Goal: Task Accomplishment & Management: Manage account settings

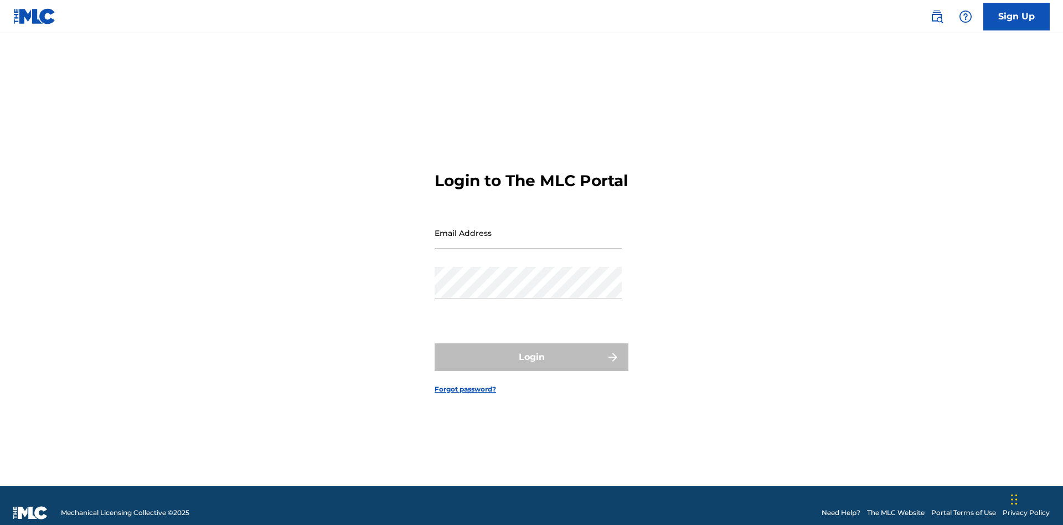
scroll to position [14, 0]
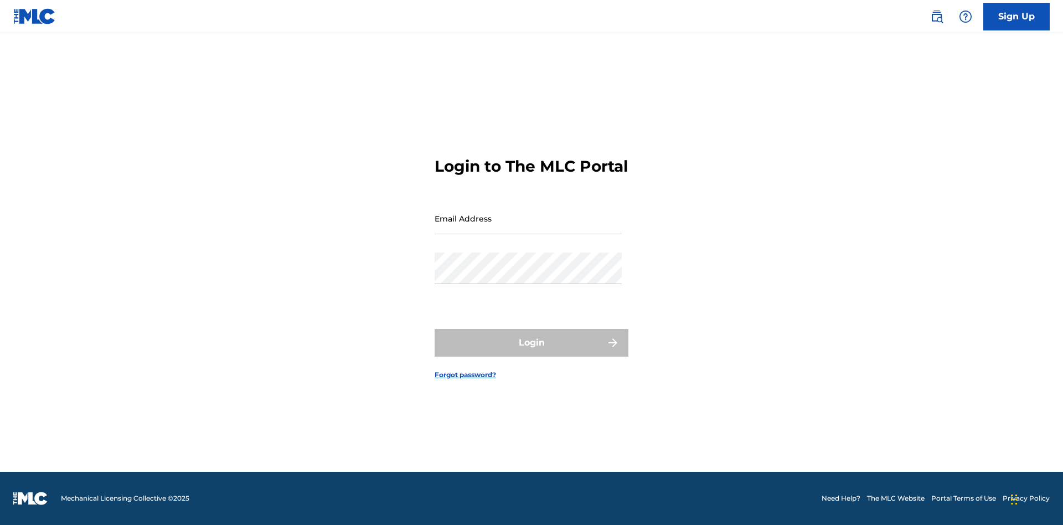
click at [528, 227] on input "Email Address" at bounding box center [527, 219] width 187 height 32
type input "[EMAIL_ADDRESS][DOMAIN_NAME]"
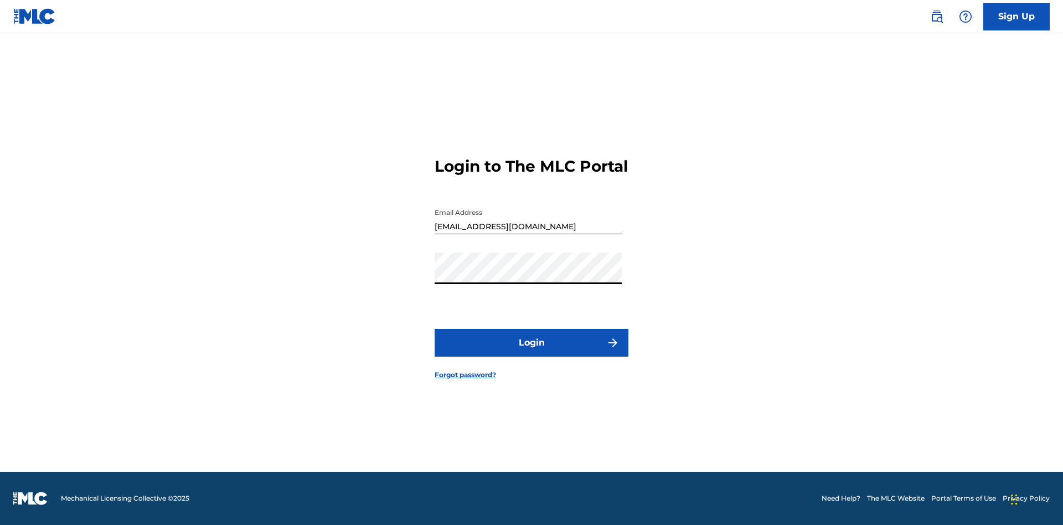
click at [531, 352] on button "Login" at bounding box center [531, 343] width 194 height 28
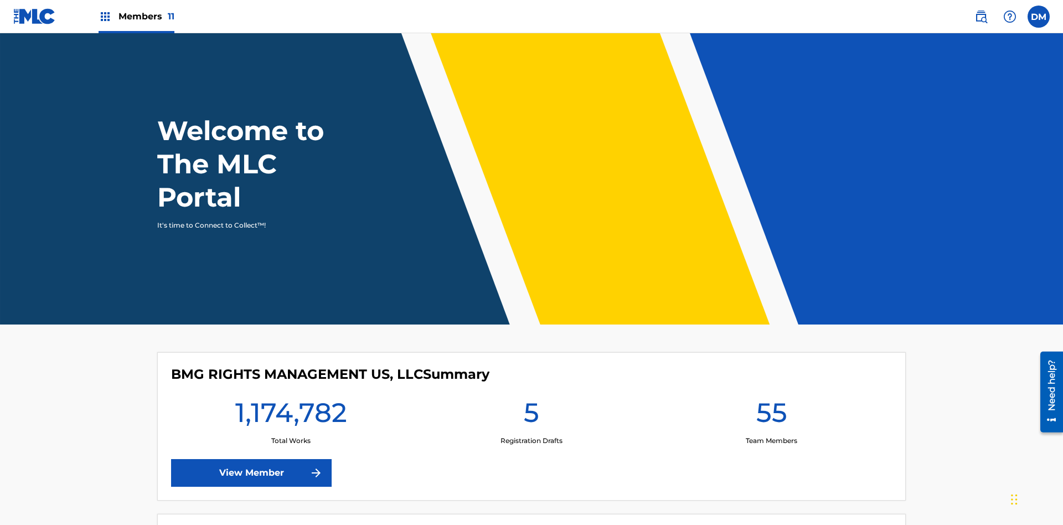
click at [136, 16] on span "Members 11" at bounding box center [146, 16] width 56 height 13
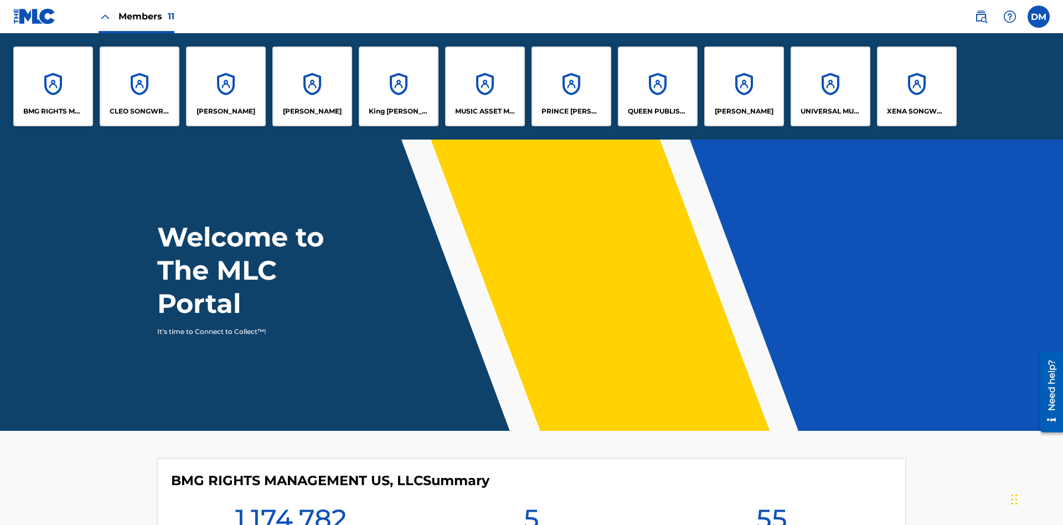
click at [398, 111] on p "King [PERSON_NAME]" at bounding box center [399, 111] width 60 height 10
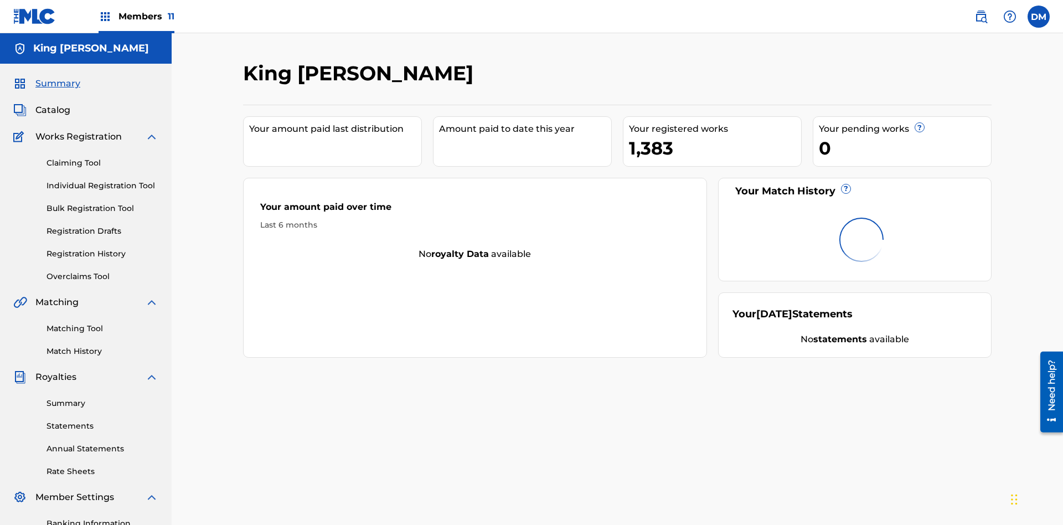
scroll to position [162, 0]
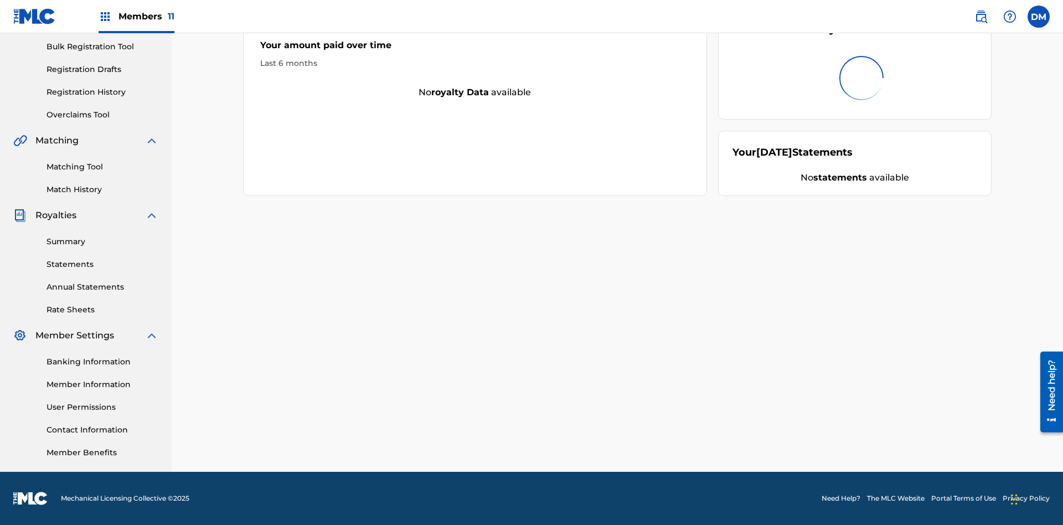
click at [102, 430] on link "Contact Information" at bounding box center [102, 430] width 112 height 12
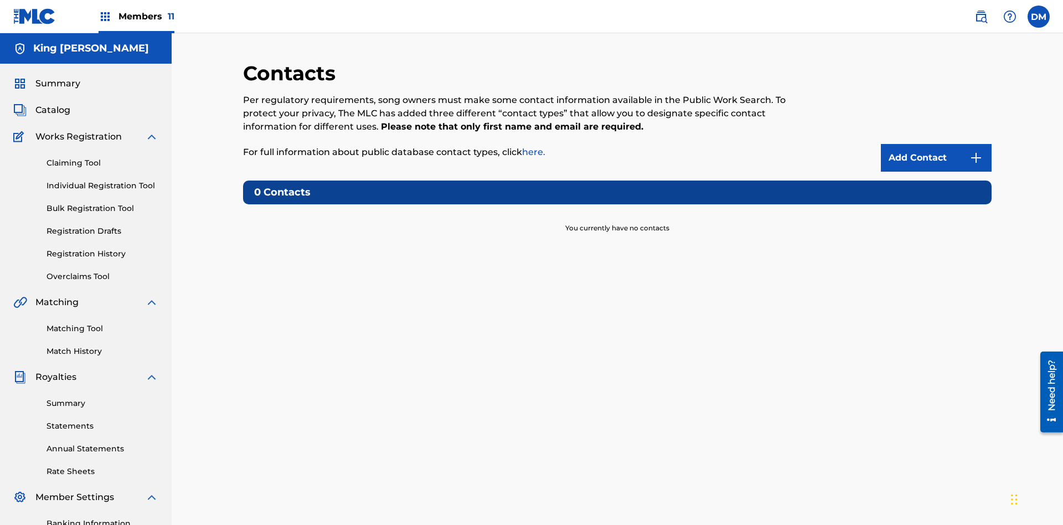
scroll to position [85, 0]
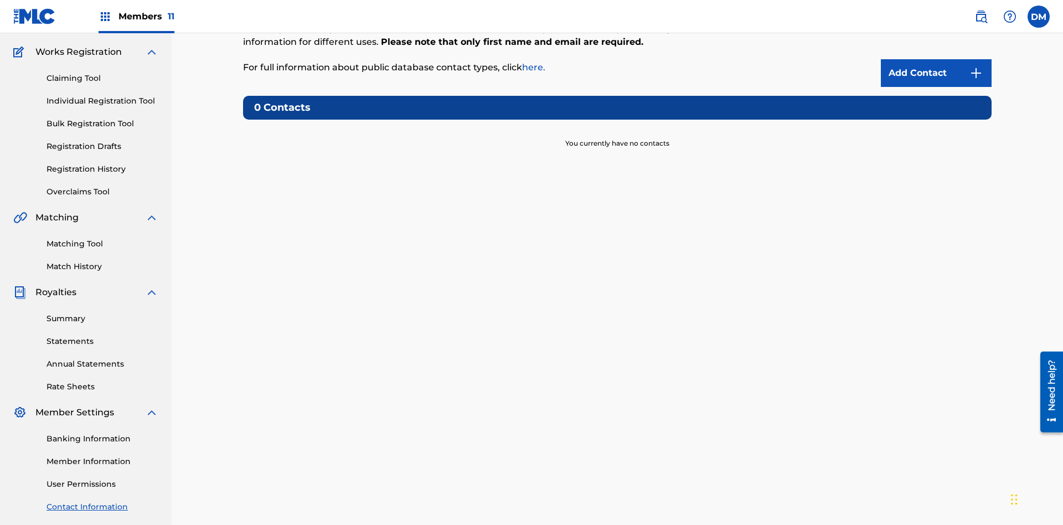
click at [976, 73] on img at bounding box center [975, 72] width 13 height 13
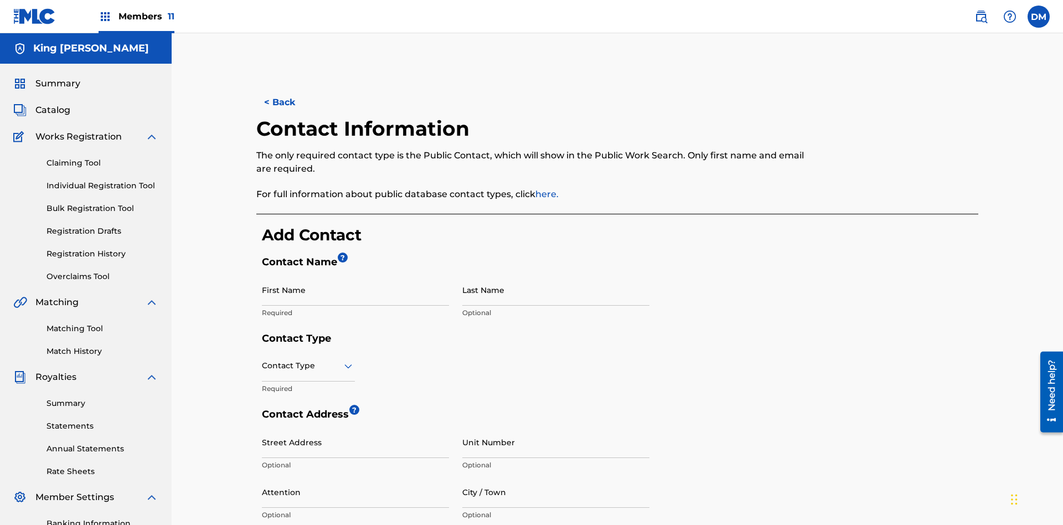
click at [355, 274] on input "First Name" at bounding box center [355, 290] width 187 height 32
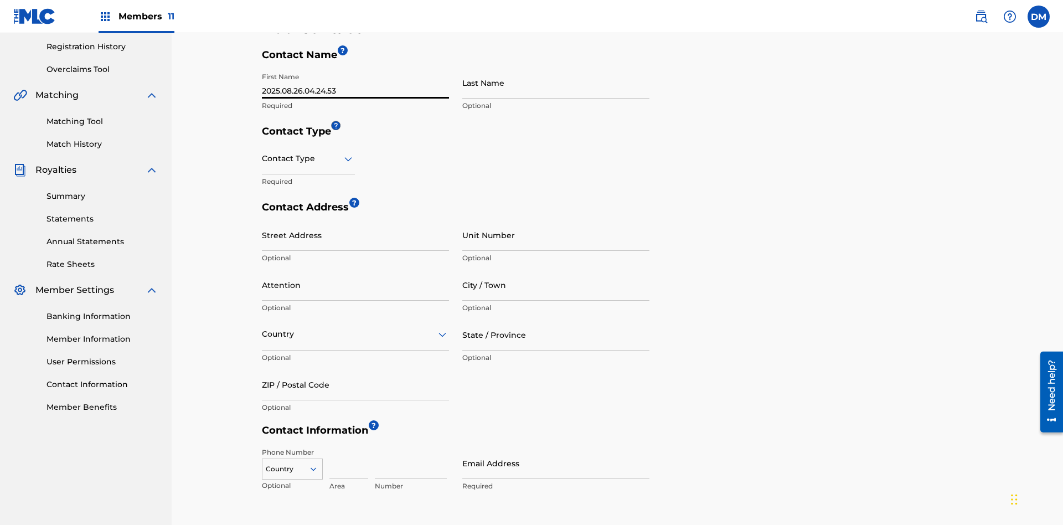
type input "2025.08.26.04.24.53"
click at [556, 82] on input "Last Name" at bounding box center [555, 83] width 187 height 32
type input "2025.08.26.04.24.53"
click at [262, 153] on input "text" at bounding box center [263, 159] width 2 height 12
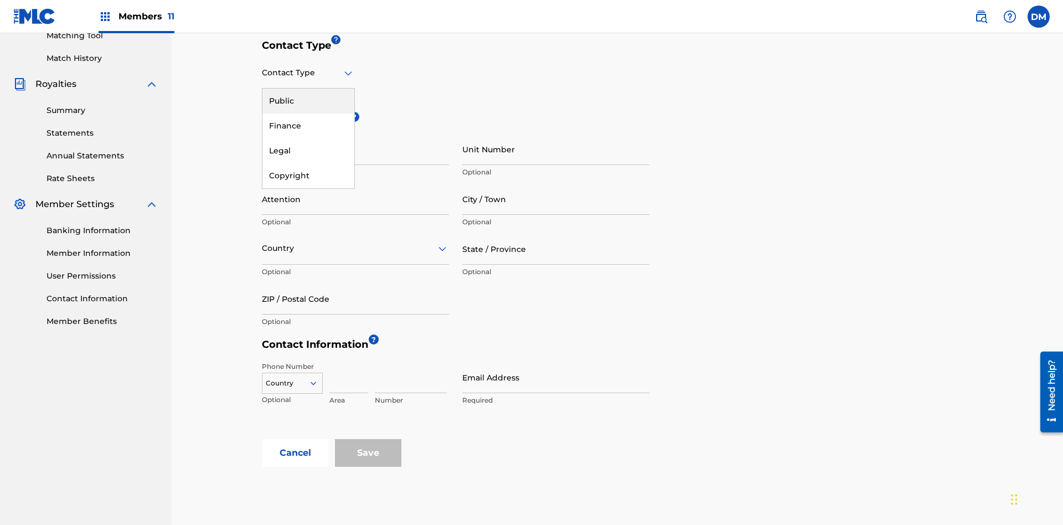
click at [308, 101] on div "Public" at bounding box center [308, 101] width 92 height 25
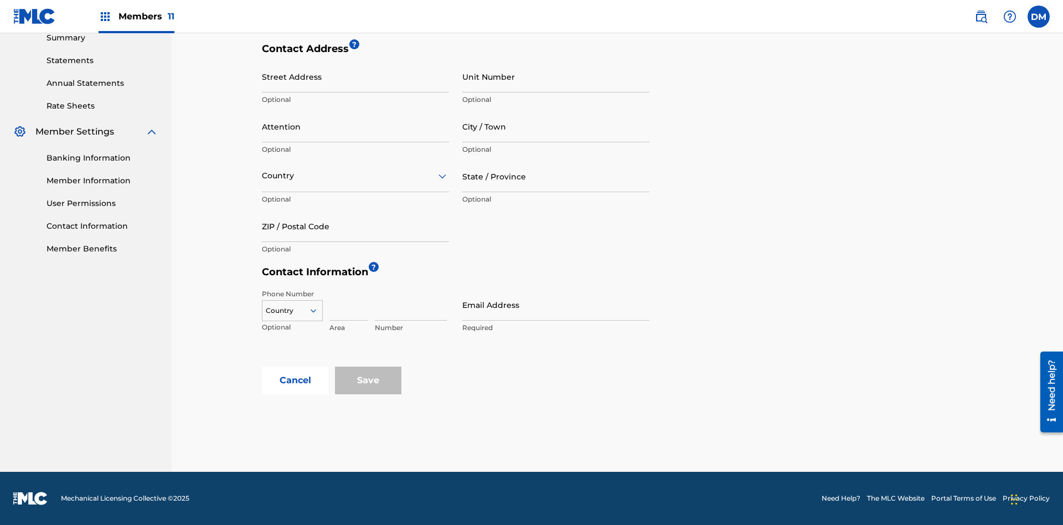
click at [556, 304] on input "Email Address" at bounding box center [555, 305] width 187 height 32
type input "[EMAIL_ADDRESS][DOMAIN_NAME]"
click at [368, 380] on input "Save" at bounding box center [368, 380] width 66 height 28
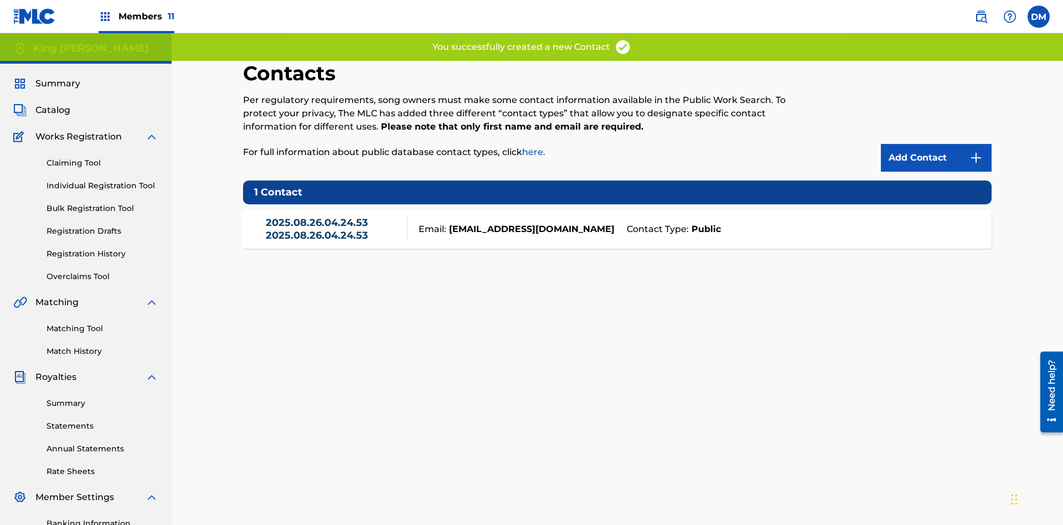
scroll to position [162, 0]
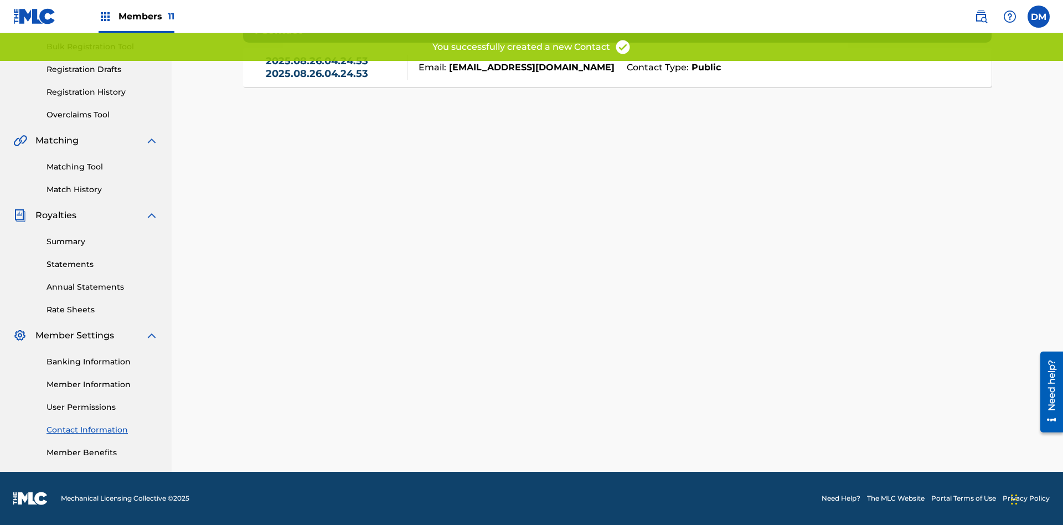
click at [102, 430] on link "Contact Information" at bounding box center [102, 430] width 112 height 12
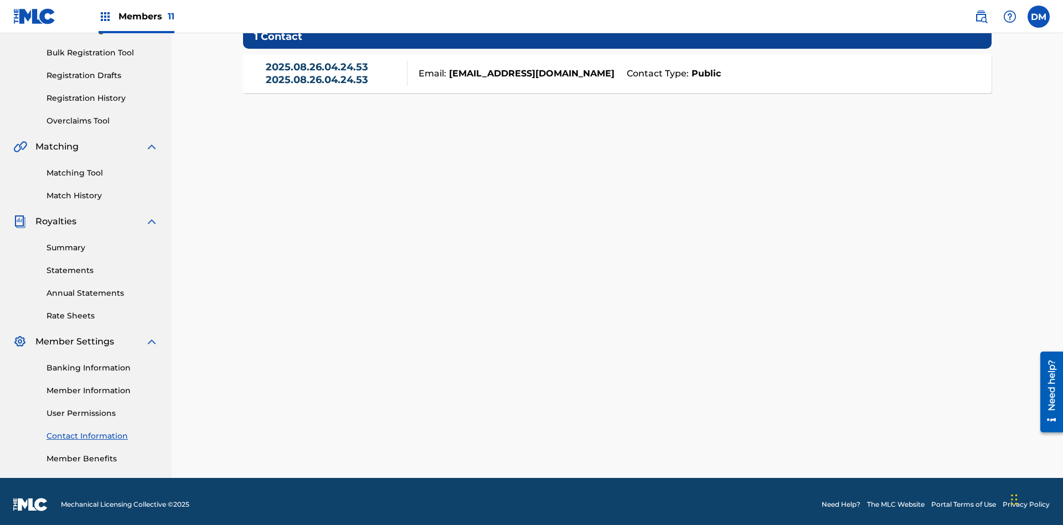
scroll to position [150, 0]
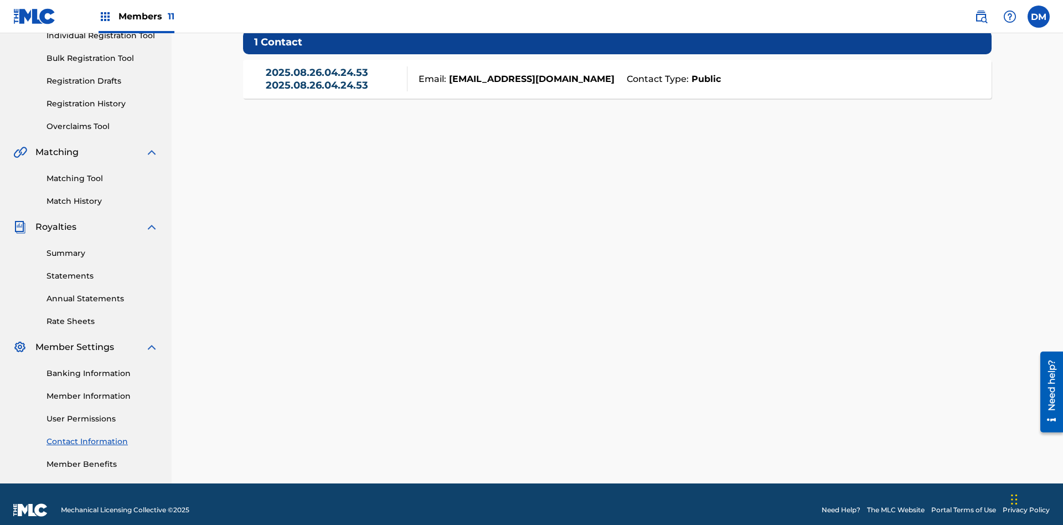
click at [333, 79] on link "2025.08.26.04.24.53 2025.08.26.04.24.53" at bounding box center [334, 78] width 136 height 25
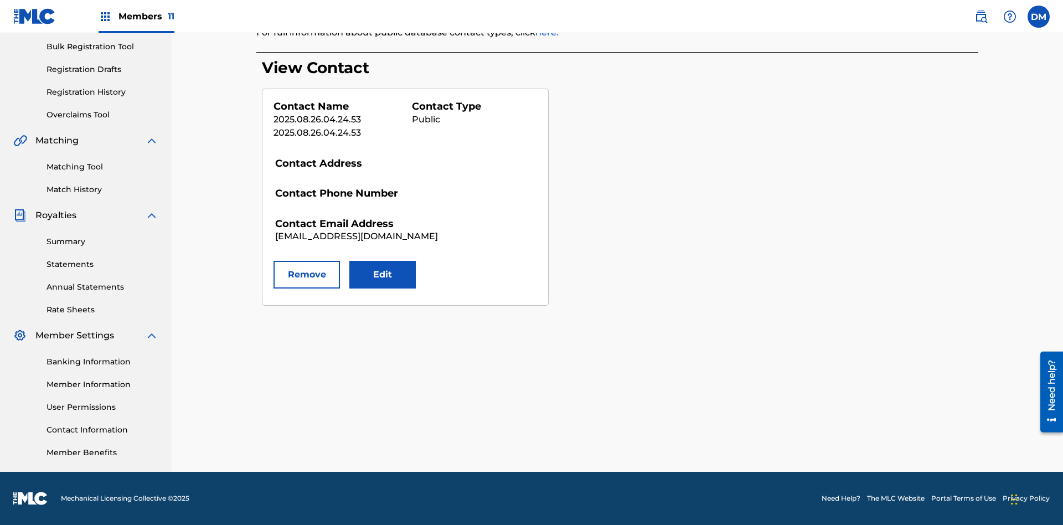
click at [382, 275] on button "Edit" at bounding box center [382, 275] width 66 height 28
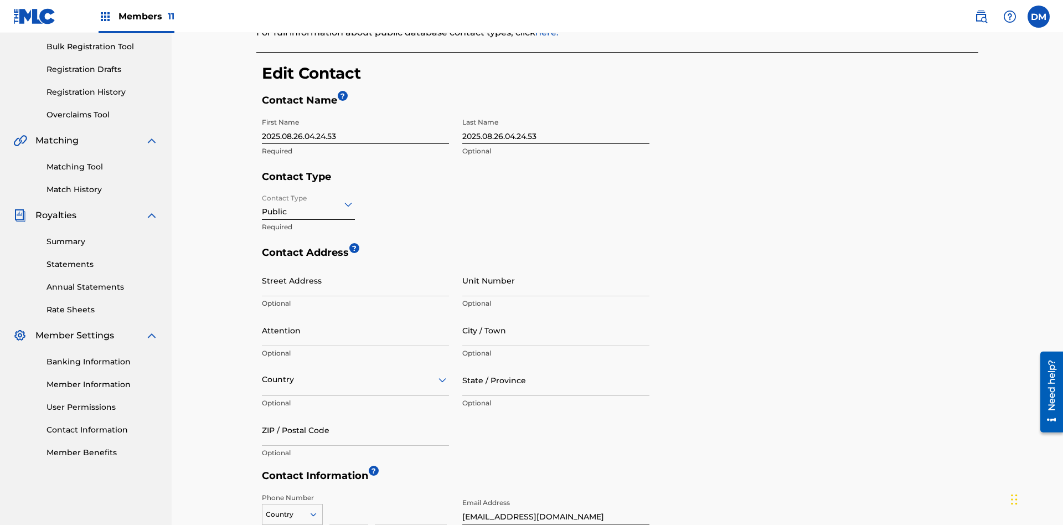
scroll to position [207, 0]
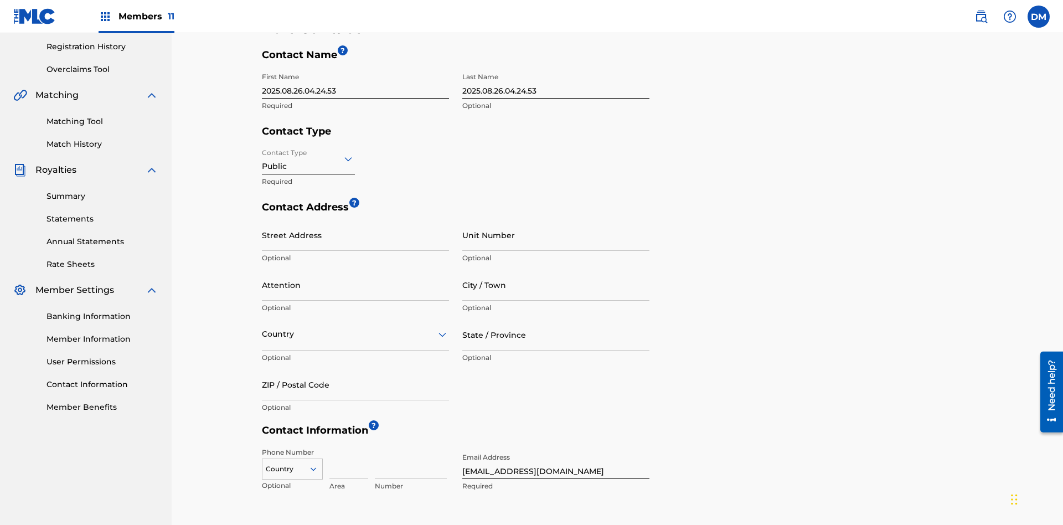
click at [355, 82] on input "2025.08.26.04.24.53" at bounding box center [355, 83] width 187 height 32
type input "2025.08.26.04.28.11"
click at [556, 82] on input "2025.08.26.04.24.53" at bounding box center [555, 83] width 187 height 32
type input "2025.08.26.04.28.11"
click at [262, 153] on input "Contact Type" at bounding box center [263, 159] width 2 height 12
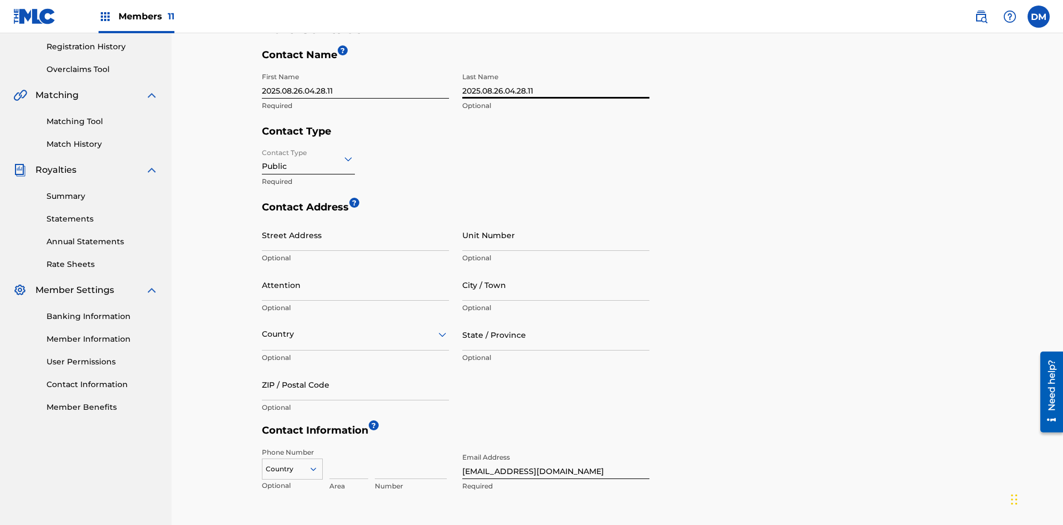
scroll to position [293, 0]
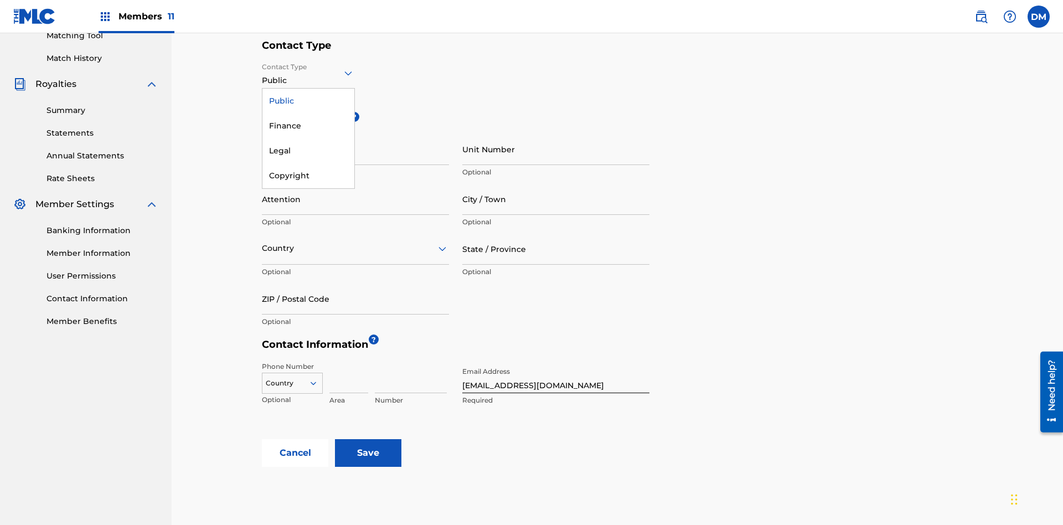
click at [308, 126] on div "Finance" at bounding box center [308, 125] width 92 height 25
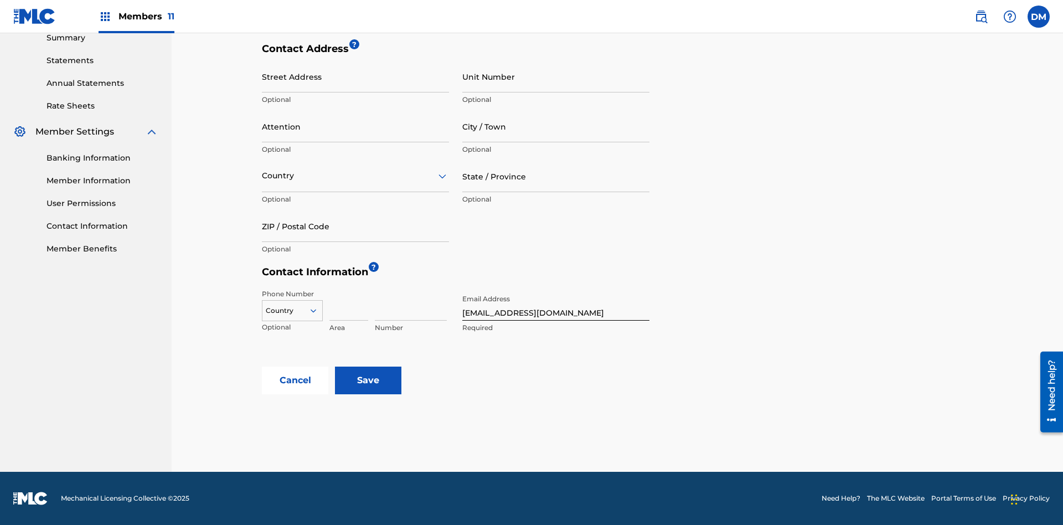
click at [556, 126] on input "City / Town" at bounding box center [555, 127] width 187 height 32
type input "[GEOGRAPHIC_DATA]"
click at [355, 82] on input "Street Address" at bounding box center [355, 77] width 187 height 32
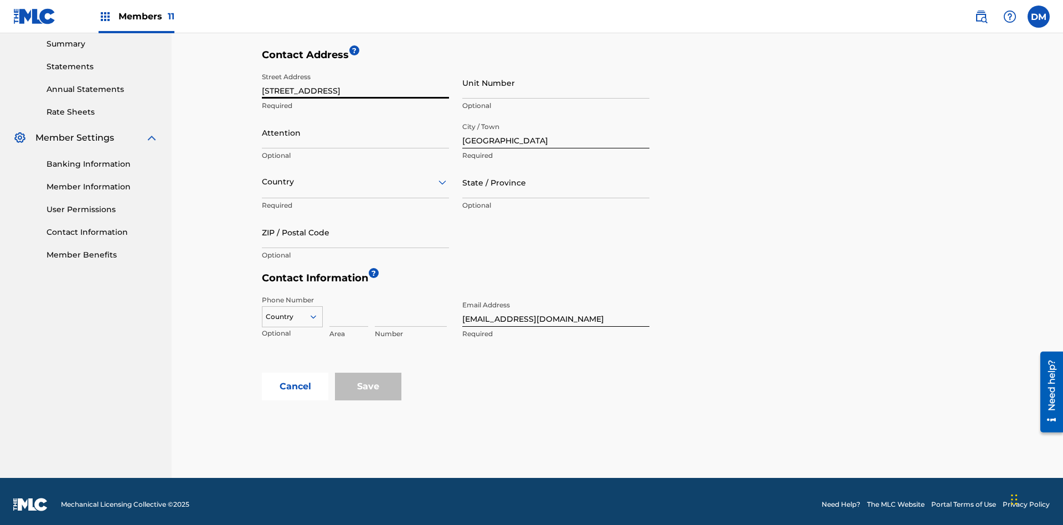
type input "[STREET_ADDRESS]"
click at [556, 82] on input "Unit Number" at bounding box center [555, 83] width 187 height 32
type input "77"
click at [355, 126] on input "Attention" at bounding box center [355, 133] width 187 height 32
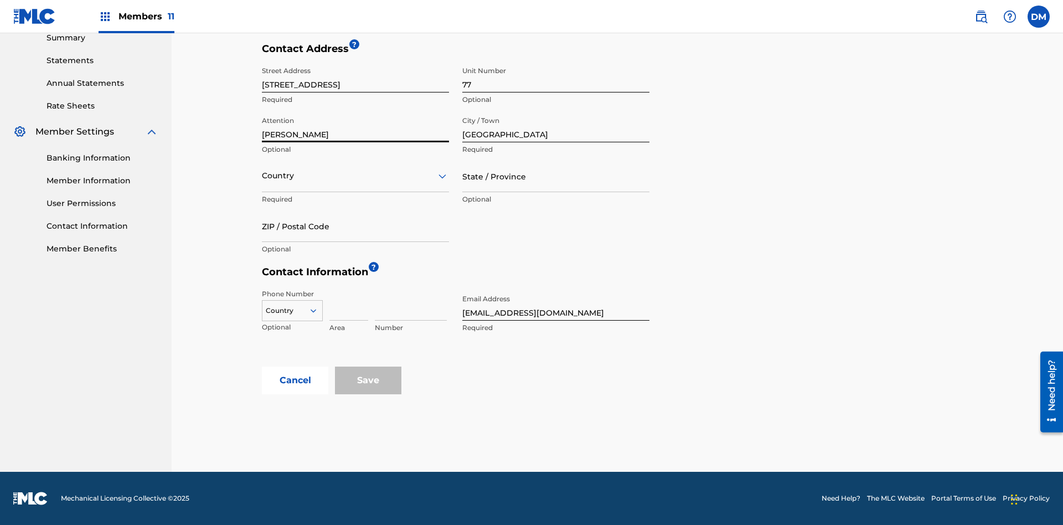
type input "[PERSON_NAME]"
click at [262, 175] on input "text" at bounding box center [263, 176] width 2 height 12
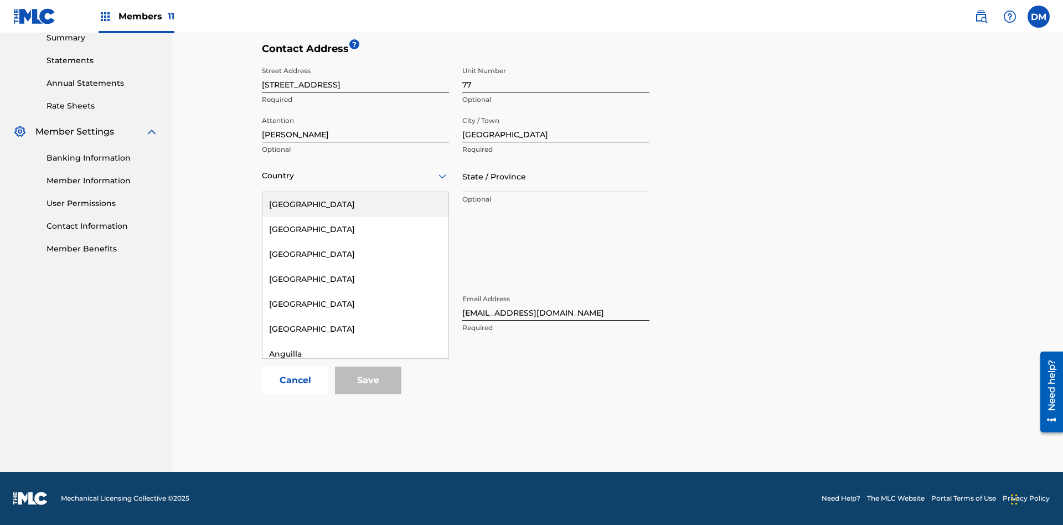
click at [355, 491] on div "[GEOGRAPHIC_DATA]" at bounding box center [355, 478] width 186 height 25
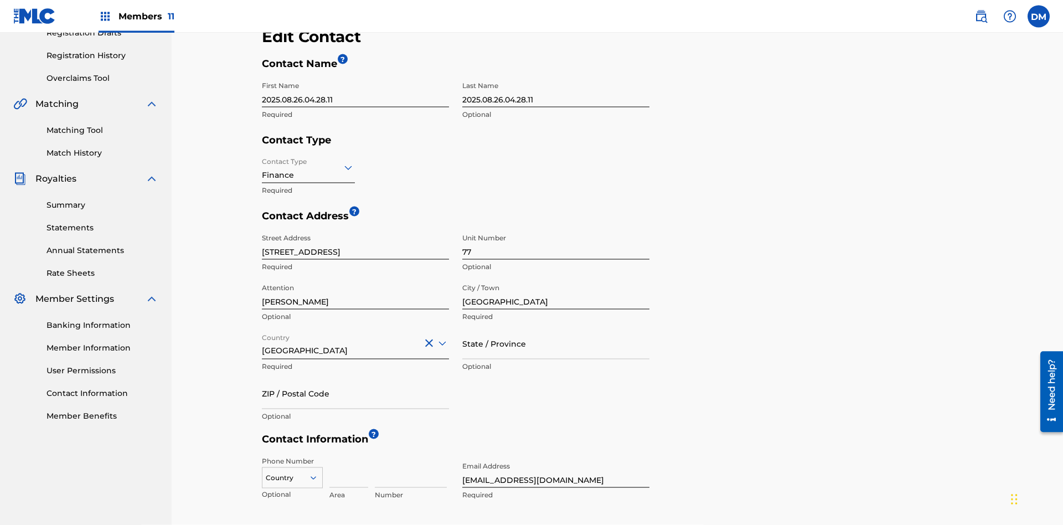
click at [556, 328] on input "State / Province" at bounding box center [555, 344] width 187 height 32
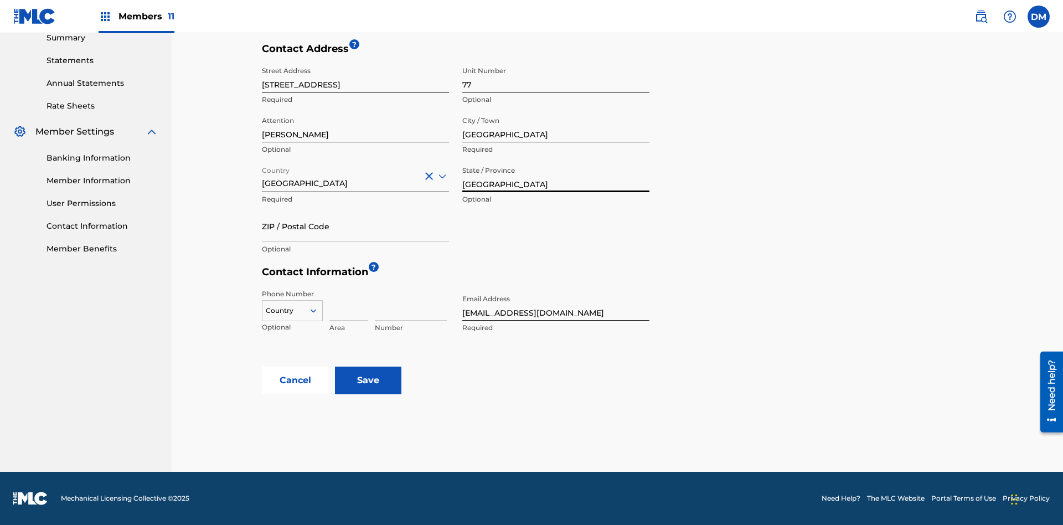
type input "[GEOGRAPHIC_DATA]"
click at [355, 226] on input "ZIP / Postal Code" at bounding box center [355, 226] width 187 height 32
type input "2060"
click at [318, 311] on icon at bounding box center [313, 311] width 10 height 10
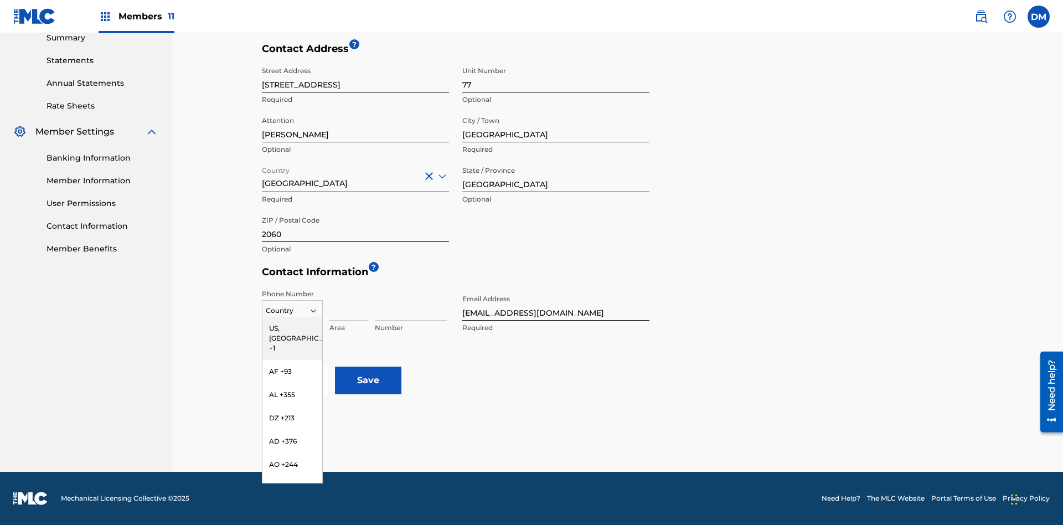
click at [349, 304] on input at bounding box center [348, 305] width 39 height 32
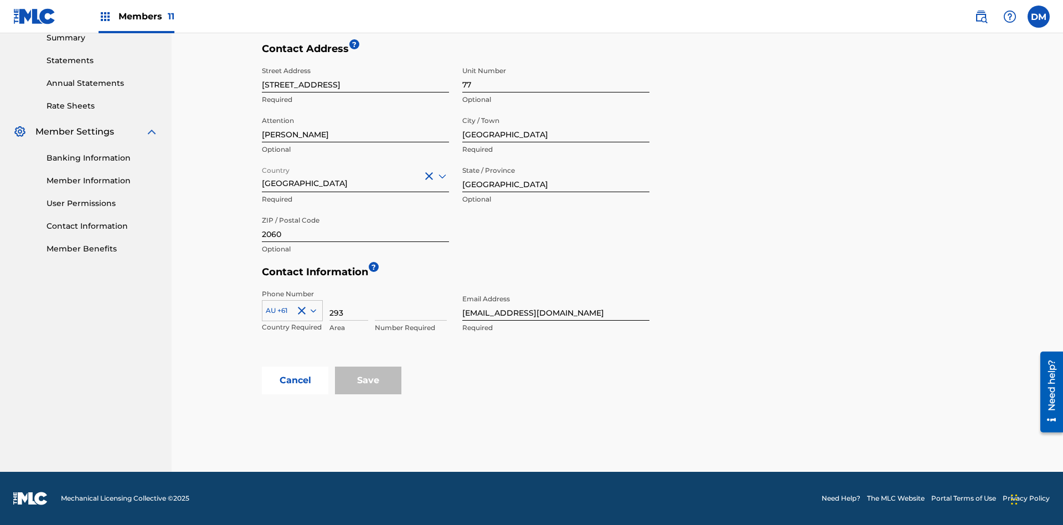
type input "293"
click at [411, 304] on input at bounding box center [411, 305] width 72 height 32
type input "9199000"
click at [556, 304] on input "[EMAIL_ADDRESS][DOMAIN_NAME]" at bounding box center [555, 305] width 187 height 32
type input "[EMAIL_ADDRESS][DOMAIN_NAME]"
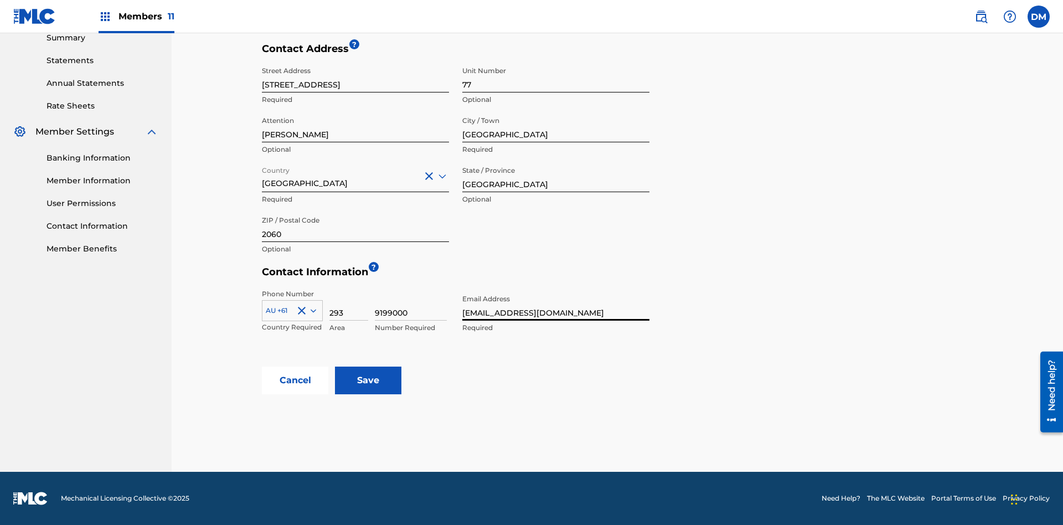
click at [368, 380] on input "Save" at bounding box center [368, 380] width 66 height 28
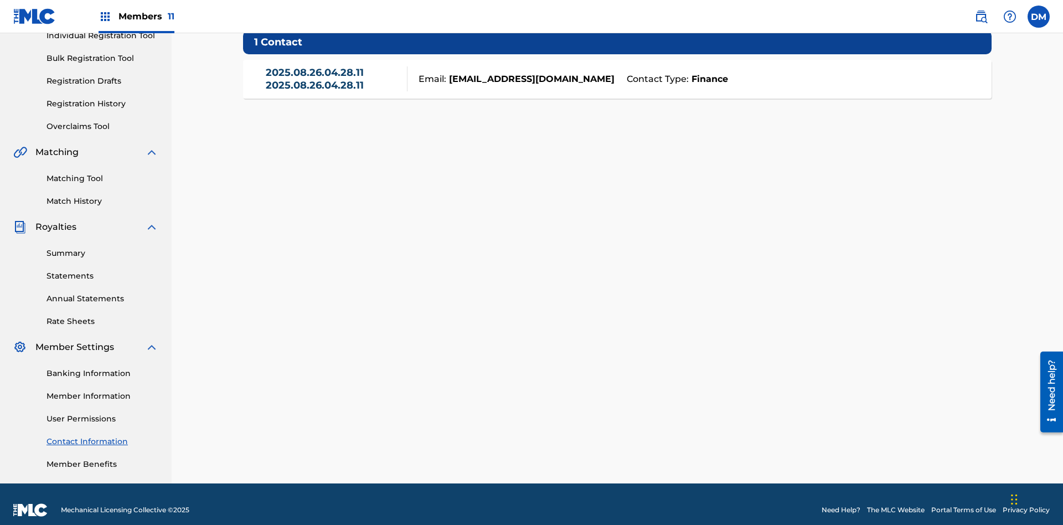
scroll to position [156, 0]
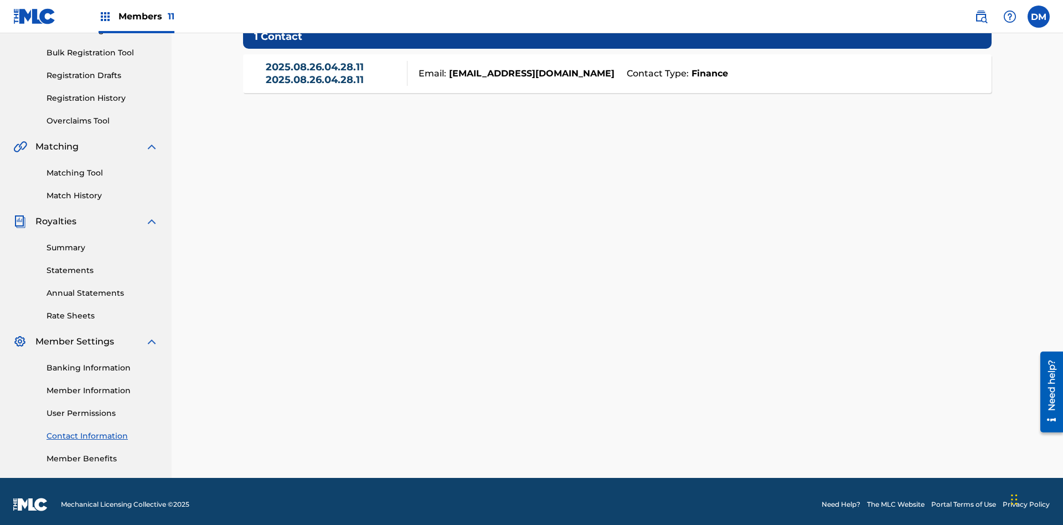
click at [333, 79] on link "2025.08.26.04.28.11 2025.08.26.04.28.11" at bounding box center [334, 73] width 136 height 25
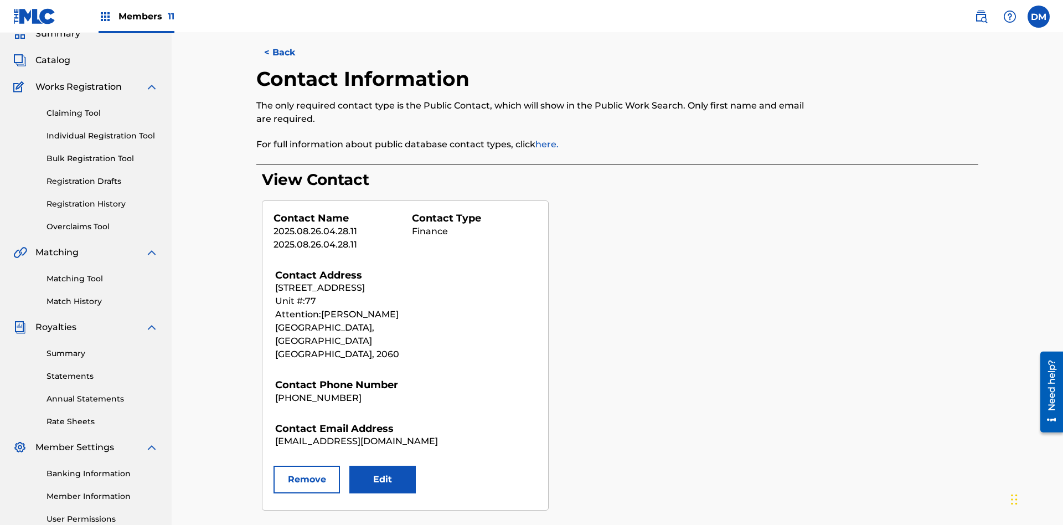
scroll to position [162, 0]
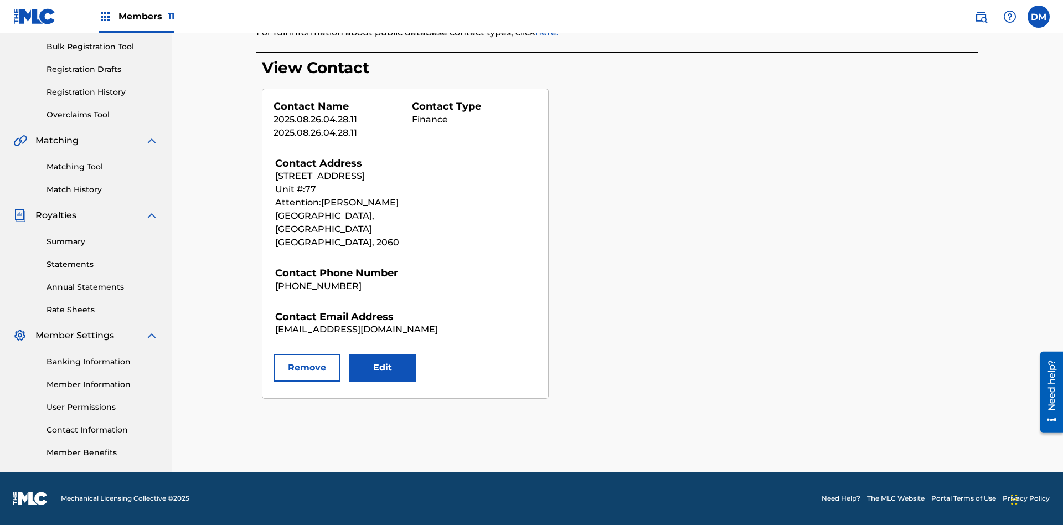
click at [307, 354] on button "Remove" at bounding box center [306, 368] width 66 height 28
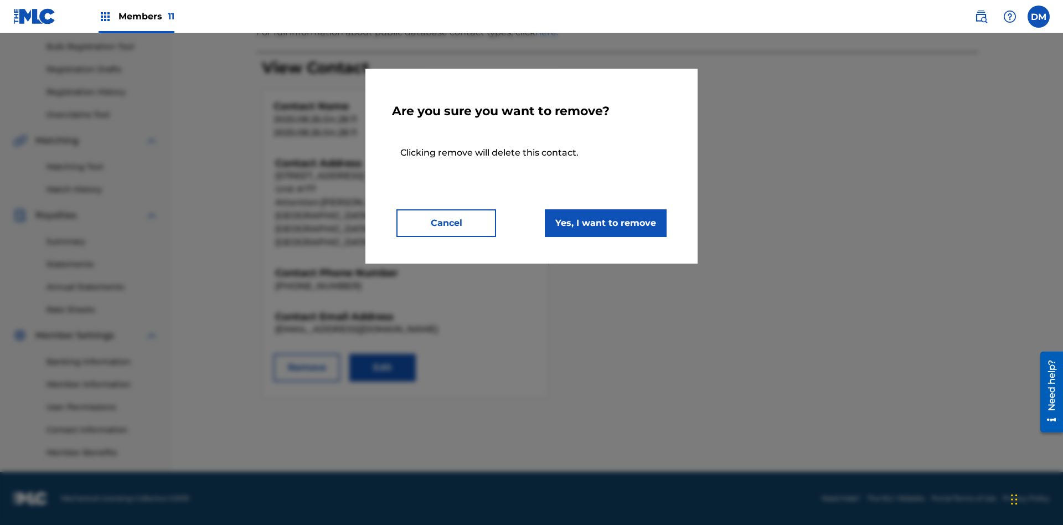
click at [606, 223] on button "Yes, I want to remove" at bounding box center [606, 223] width 122 height 28
